Goal: Task Accomplishment & Management: Use online tool/utility

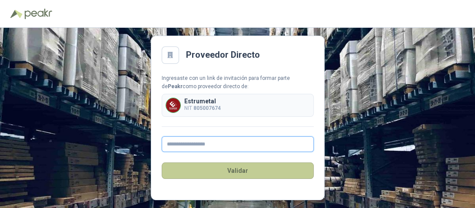
type input "**********"
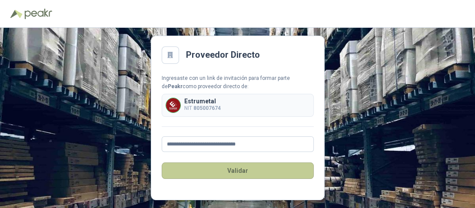
click at [244, 173] on button "Validar" at bounding box center [238, 170] width 152 height 17
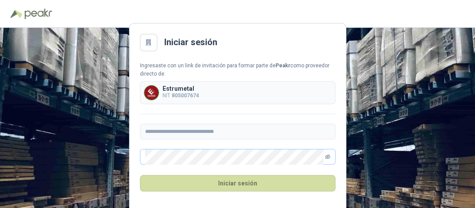
click at [328, 159] on icon "eye-invisible" at bounding box center [327, 156] width 5 height 5
click at [328, 159] on icon "eye" at bounding box center [327, 156] width 5 height 5
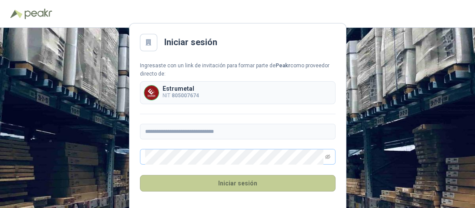
click at [259, 181] on button "Iniciar sesión" at bounding box center [237, 183] width 195 height 17
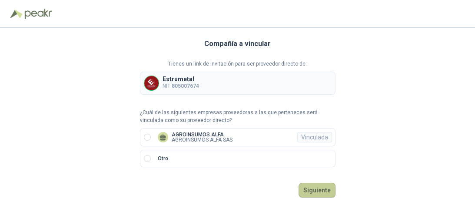
click at [316, 188] on button "Siguiente" at bounding box center [316, 190] width 37 height 15
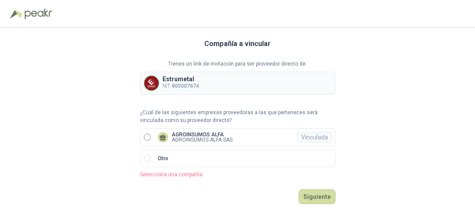
click at [144, 132] on label "AGROINSUMOS ALFA AGROINSUMOS ALFA SAS Vinculada" at bounding box center [237, 137] width 195 height 18
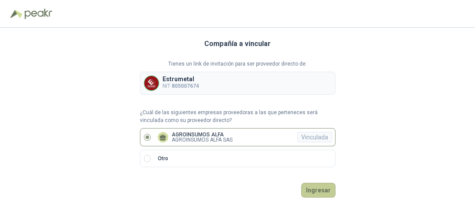
click at [318, 185] on button "Ingresar" at bounding box center [318, 190] width 34 height 15
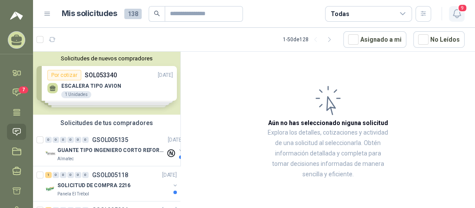
click at [457, 14] on button "9" at bounding box center [457, 14] width 16 height 16
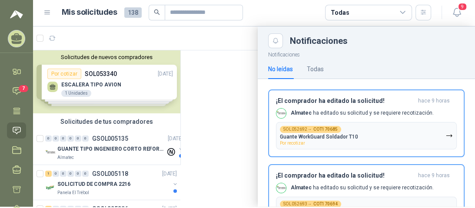
scroll to position [0, 0]
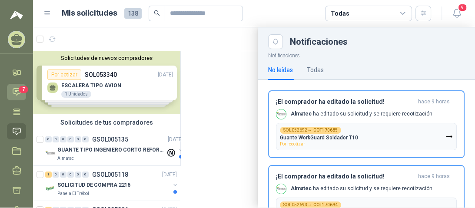
click at [17, 95] on icon at bounding box center [16, 92] width 7 height 7
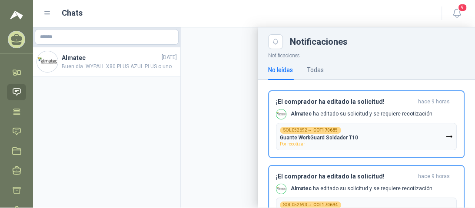
click at [105, 69] on div at bounding box center [254, 117] width 442 height 180
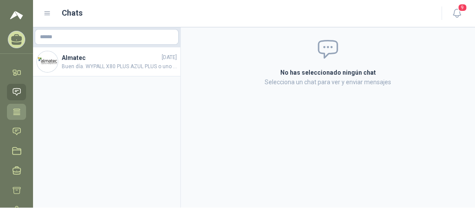
click at [18, 106] on link "Tareas" at bounding box center [16, 112] width 19 height 16
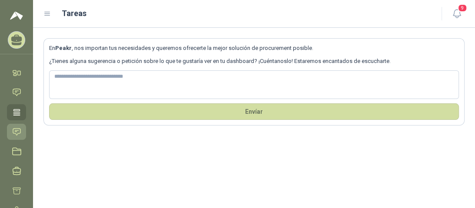
click at [18, 132] on icon at bounding box center [16, 131] width 9 height 9
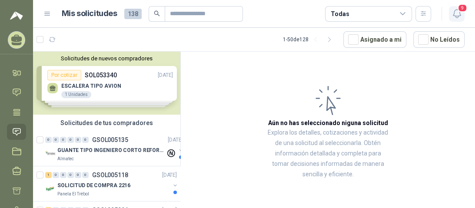
click at [453, 12] on icon "button" at bounding box center [456, 13] width 11 height 11
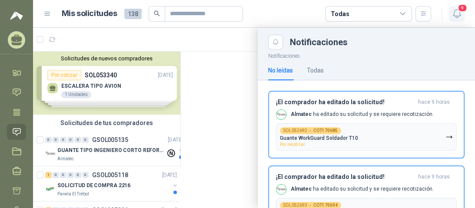
click at [452, 18] on icon "button" at bounding box center [456, 13] width 11 height 11
